Goal: Task Accomplishment & Management: Manage account settings

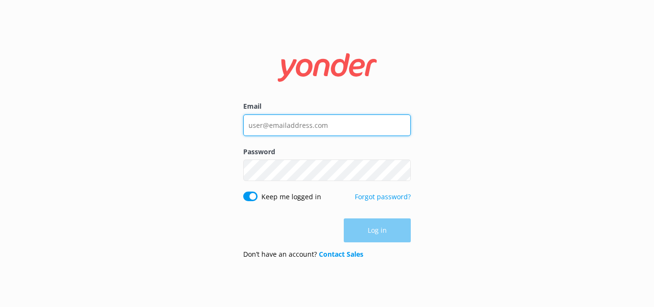
type input "[EMAIL_ADDRESS][DOMAIN_NAME]"
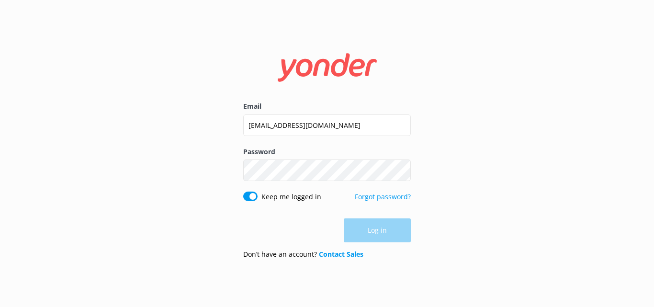
click at [368, 232] on div "Log in" at bounding box center [327, 230] width 168 height 24
click at [391, 231] on button "Log in" at bounding box center [377, 231] width 67 height 24
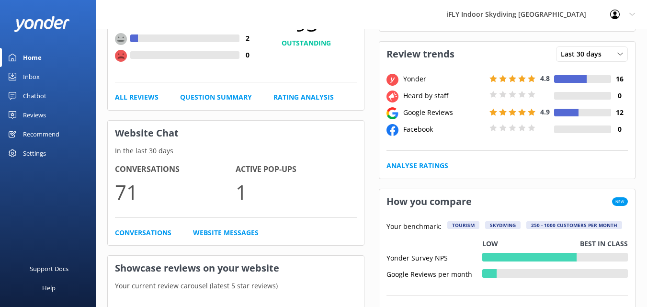
scroll to position [383, 0]
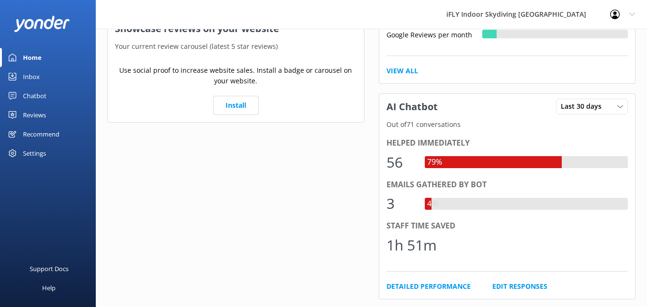
click at [74, 73] on link "Inbox" at bounding box center [48, 76] width 96 height 19
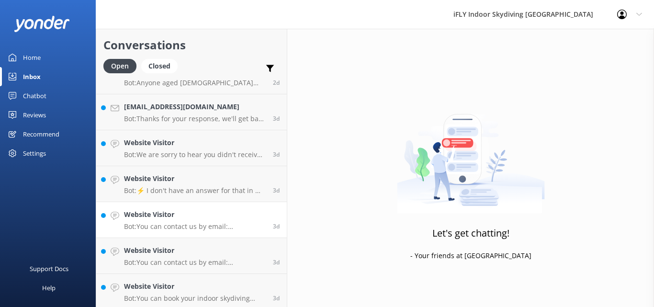
scroll to position [203, 0]
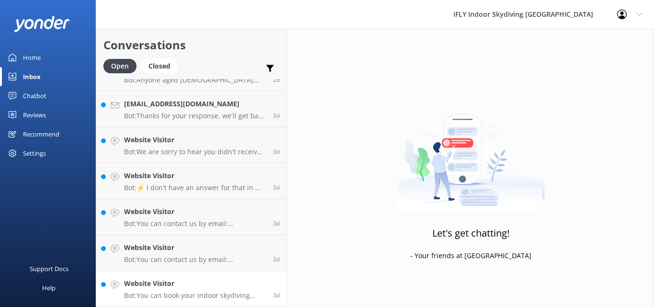
click at [233, 290] on div "Website Visitor Bot: You can book your indoor skydiving experience online. Plea…" at bounding box center [195, 288] width 142 height 21
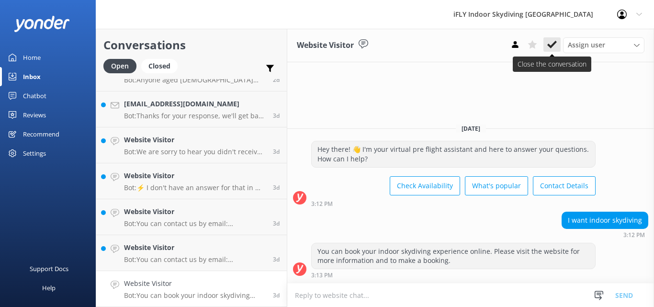
click at [552, 48] on icon at bounding box center [553, 45] width 10 height 10
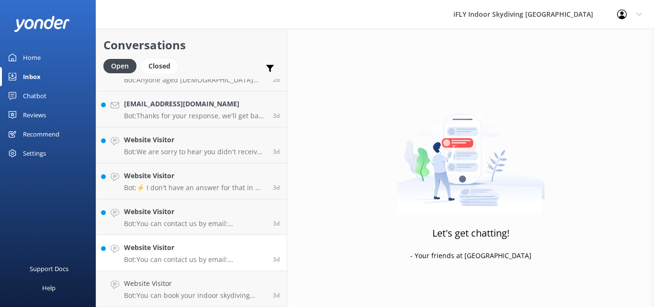
scroll to position [167, 0]
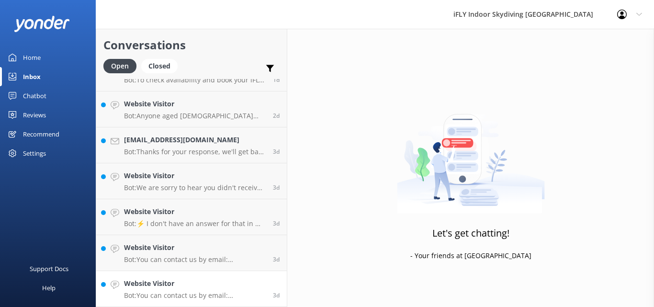
click at [200, 285] on h4 "Website Visitor" at bounding box center [195, 283] width 142 height 11
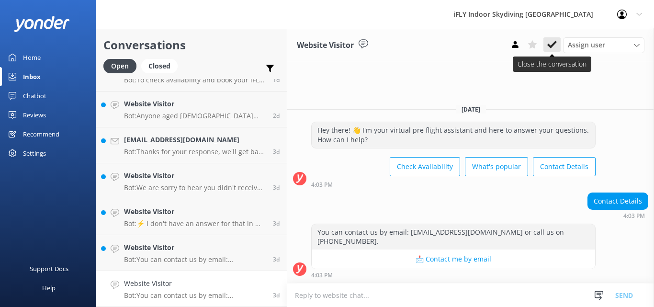
click at [552, 39] on button at bounding box center [552, 44] width 17 height 14
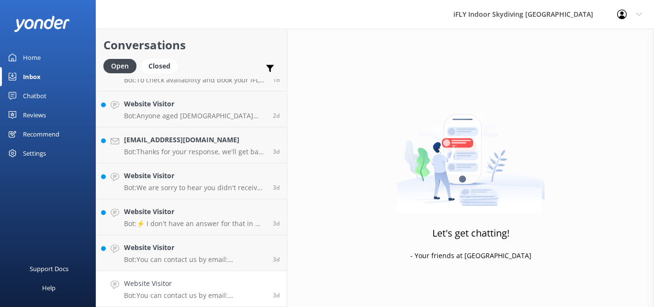
scroll to position [131, 0]
click at [173, 290] on div "Website Visitor Bot: You can contact us by email: [EMAIL_ADDRESS][DOMAIN_NAME] …" at bounding box center [195, 288] width 142 height 21
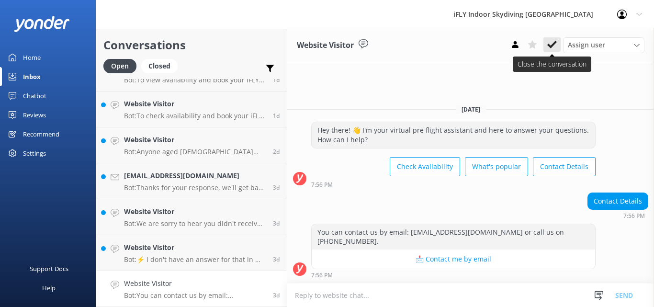
click at [553, 45] on use at bounding box center [553, 45] width 10 height 8
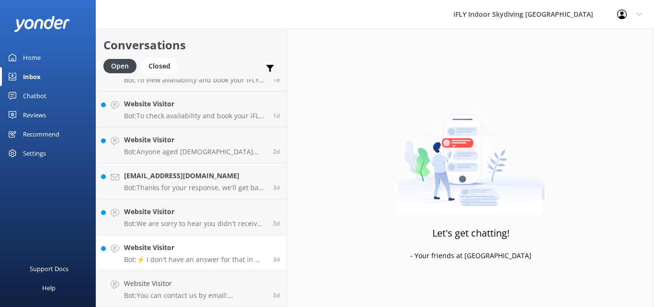
scroll to position [95, 0]
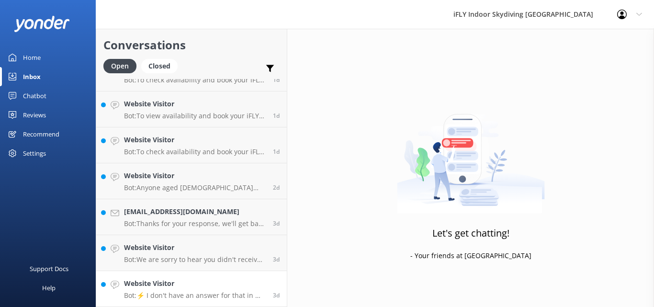
click at [189, 287] on h4 "Website Visitor" at bounding box center [195, 283] width 142 height 11
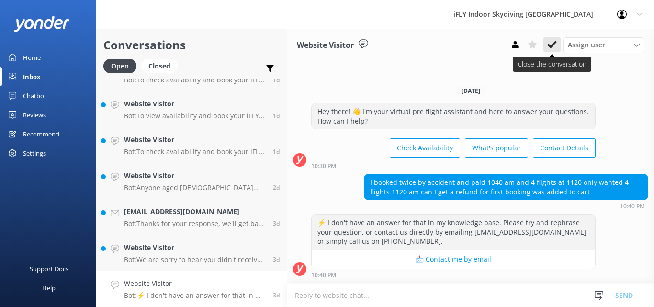
click at [554, 38] on button at bounding box center [552, 44] width 17 height 14
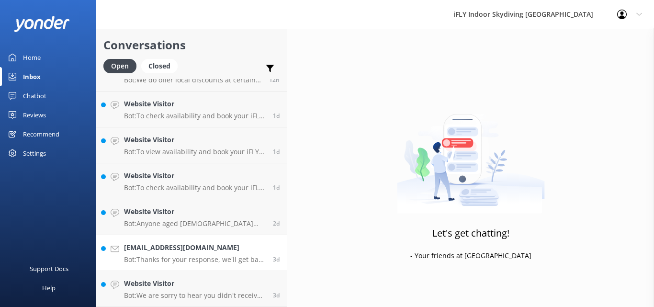
scroll to position [59, 0]
click at [180, 296] on p "Bot: We are sorry to hear you didn't receive your videos. Please contact our te…" at bounding box center [195, 295] width 142 height 9
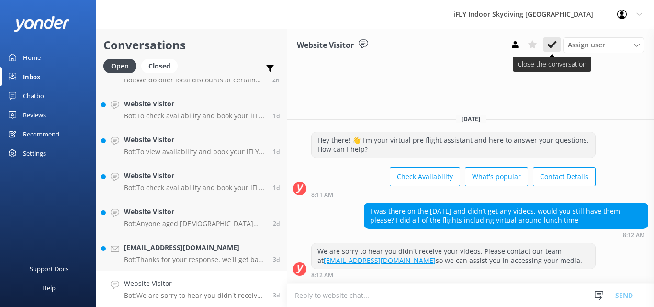
click at [547, 49] on button at bounding box center [552, 44] width 17 height 14
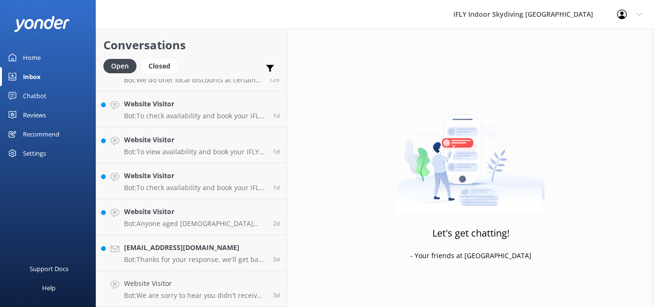
scroll to position [23, 0]
click at [206, 294] on p "Bot: Thanks for your response, we'll get back to you as soon as we can during o…" at bounding box center [195, 295] width 142 height 9
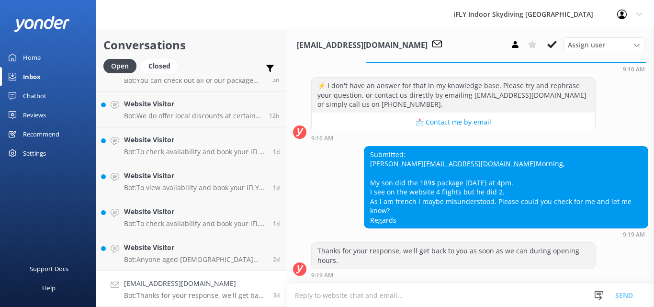
scroll to position [149, 0]
click at [548, 48] on icon at bounding box center [553, 45] width 10 height 10
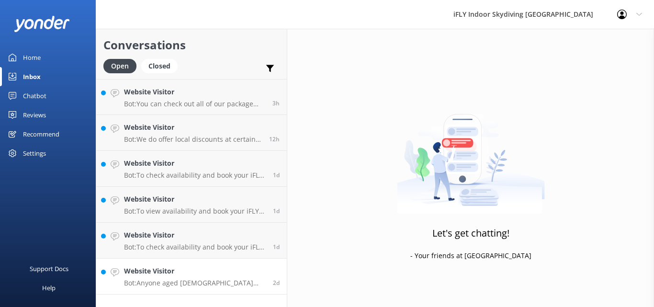
click at [192, 280] on p "Bot: Anyone aged [DEMOGRAPHIC_DATA] and up can enjoy an indoor skydiving advent…" at bounding box center [195, 283] width 142 height 9
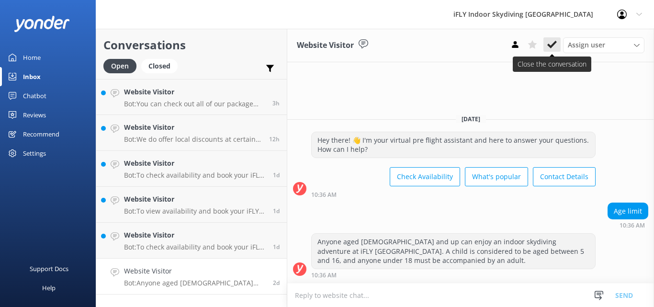
click at [551, 47] on use at bounding box center [553, 45] width 10 height 8
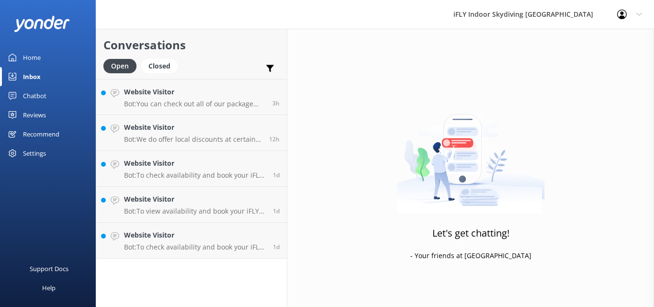
click at [229, 260] on div "Conversations Open Closed Important Assigned to me Unassigned Website Visitor B…" at bounding box center [192, 168] width 192 height 278
click at [233, 252] on link "Website Visitor Bot: To check availability and book your iFLY experience, pleas…" at bounding box center [191, 241] width 191 height 36
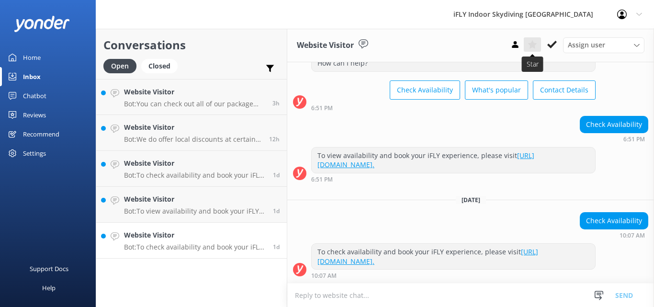
scroll to position [43, 0]
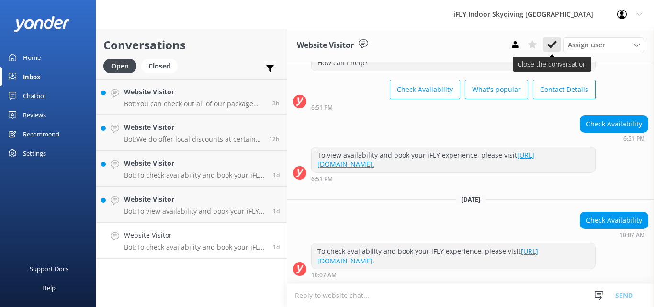
click at [553, 43] on icon at bounding box center [553, 45] width 10 height 10
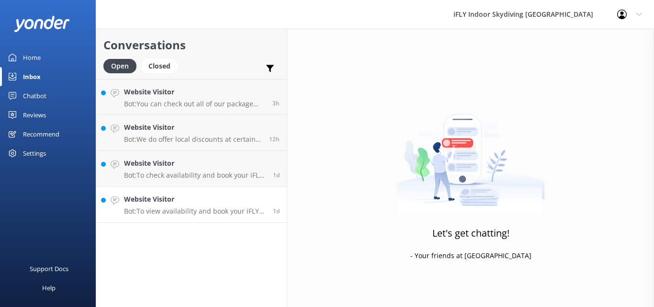
click at [218, 211] on p "Bot: To view availability and book your iFLY experience, please visit [URL][DOM…" at bounding box center [195, 211] width 142 height 9
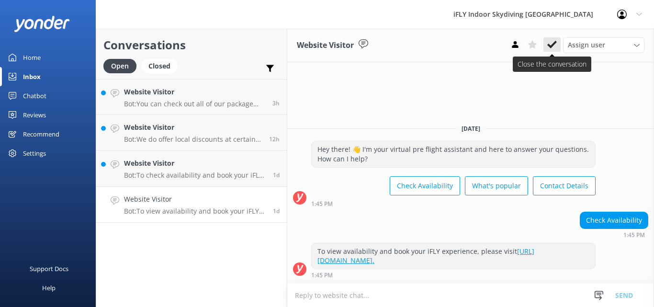
click at [550, 47] on use at bounding box center [553, 45] width 10 height 8
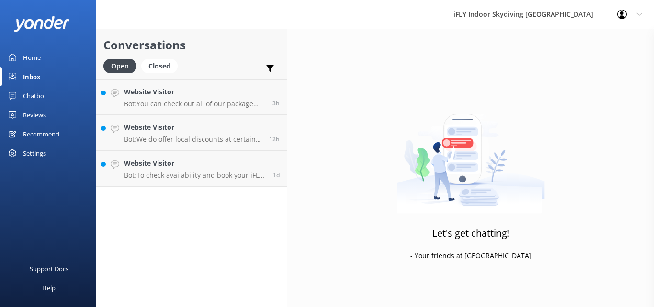
click at [165, 188] on div "Conversations Open Closed Important Assigned to me Unassigned Website Visitor B…" at bounding box center [192, 168] width 192 height 278
click at [170, 183] on link "Website Visitor Bot: To check availability and book your iFLY experience, pleas…" at bounding box center [191, 169] width 191 height 36
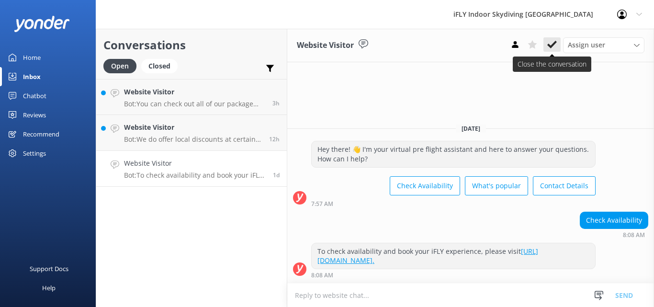
click at [555, 37] on button at bounding box center [552, 44] width 17 height 14
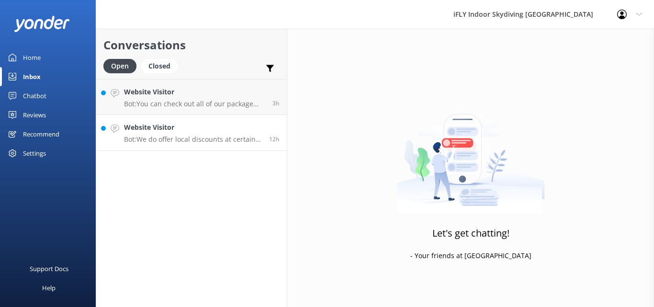
click at [219, 135] on div "Website Visitor Bot: We do offer local discounts at certain times throughout th…" at bounding box center [193, 132] width 138 height 21
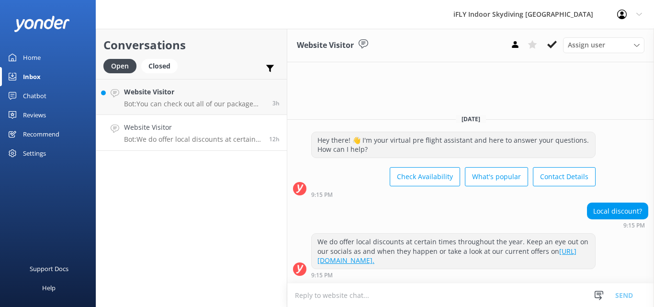
click at [270, 141] on span "12h" at bounding box center [274, 139] width 11 height 8
click at [549, 51] on button at bounding box center [552, 44] width 17 height 14
click at [178, 104] on p "Bot: You can check out all of our package deals, including those that offer mor…" at bounding box center [194, 104] width 141 height 9
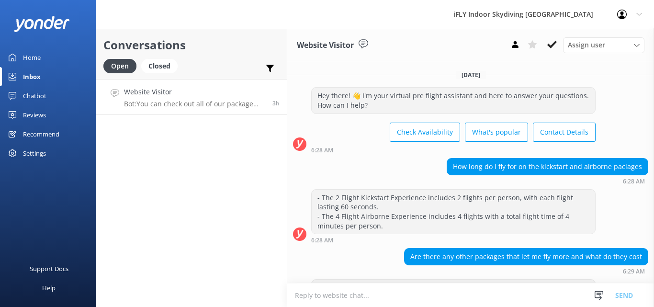
drag, startPoint x: 554, startPoint y: 45, endPoint x: 377, endPoint y: 180, distance: 222.8
click at [554, 45] on use at bounding box center [553, 45] width 10 height 8
